Goal: Navigation & Orientation: Go to known website

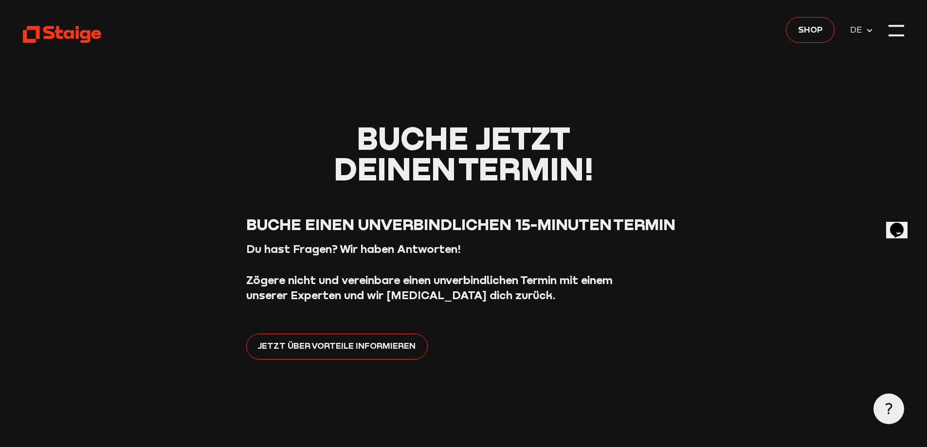
click at [896, 34] on div at bounding box center [897, 31] width 16 height 16
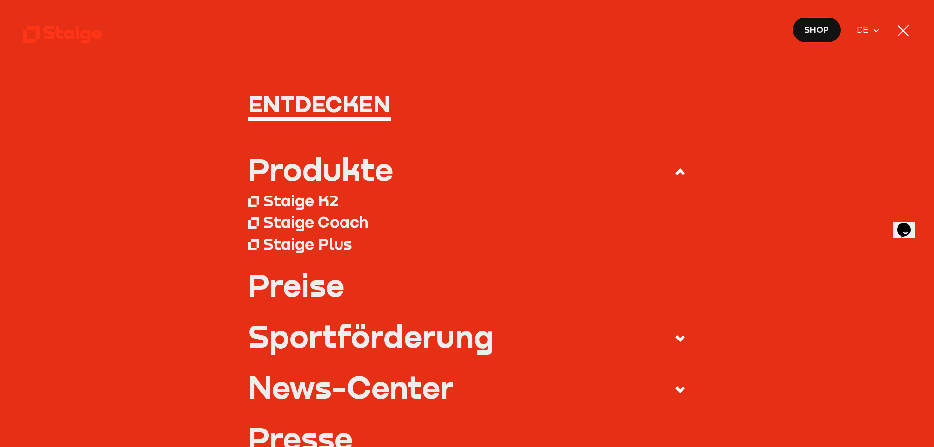
click at [907, 32] on div at bounding box center [904, 31] width 16 height 16
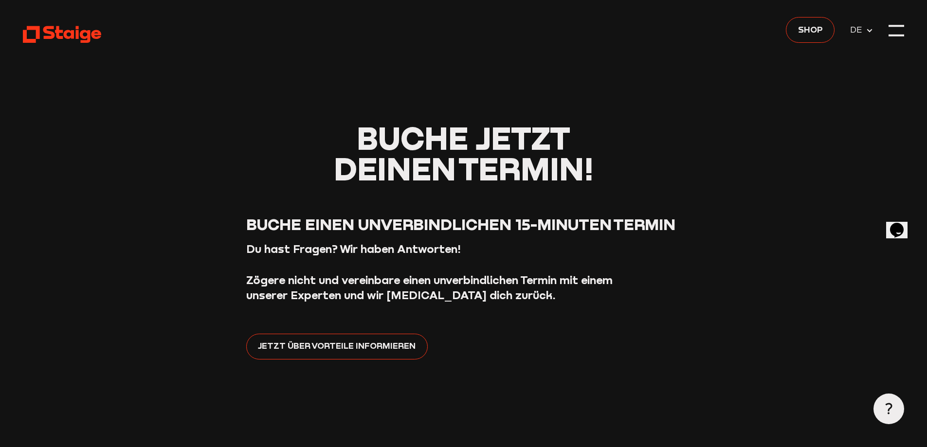
click at [46, 28] on use at bounding box center [62, 34] width 78 height 17
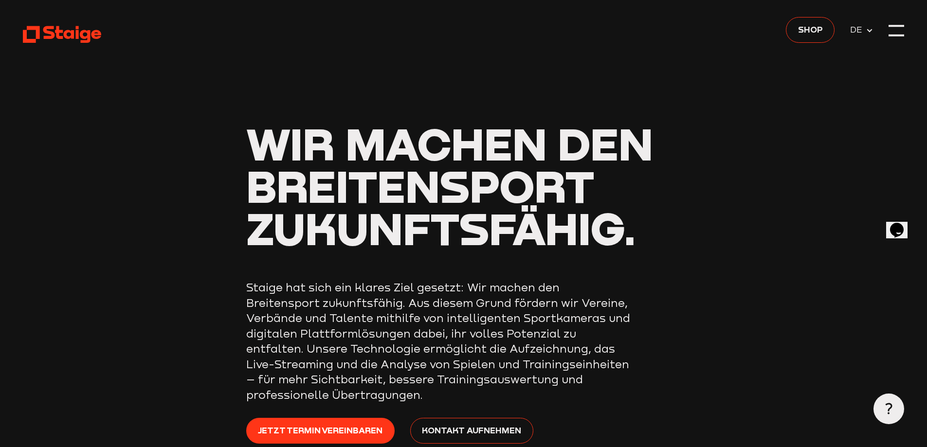
click at [883, 33] on header "Wir machen den Breitensport zukunftsfähig. Staige hat sich ein klares Ziel gese…" at bounding box center [463, 260] width 881 height 521
click at [889, 32] on div at bounding box center [897, 31] width 16 height 16
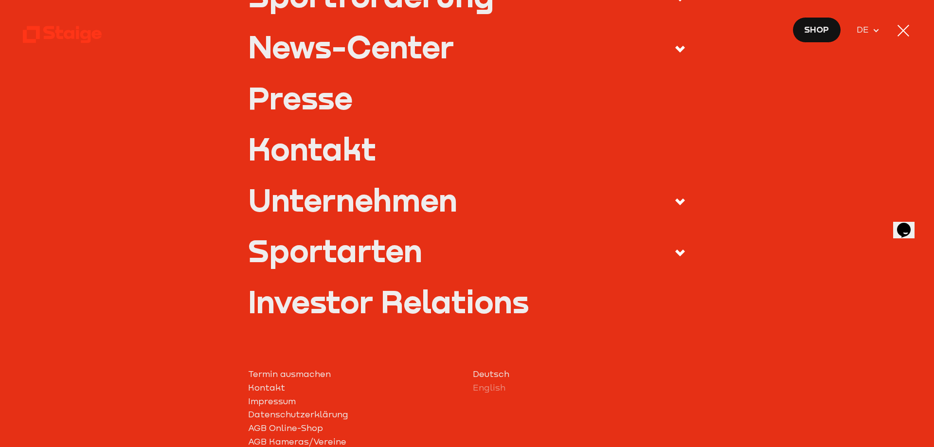
scroll to position [435, 0]
